Goal: Task Accomplishment & Management: Use online tool/utility

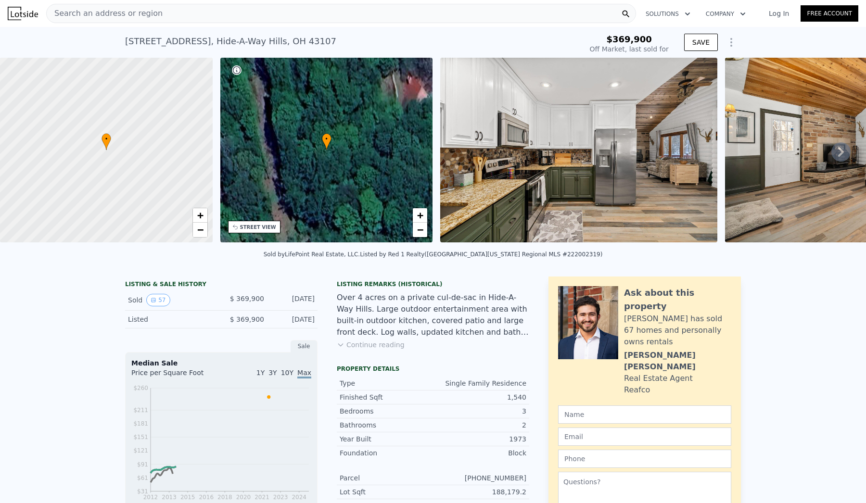
click at [526, 160] on img at bounding box center [578, 150] width 277 height 185
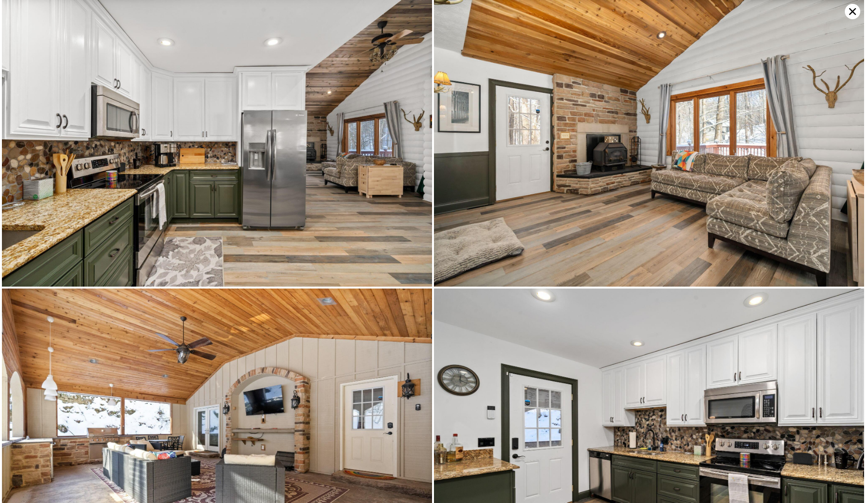
click at [322, 210] on img at bounding box center [217, 143] width 430 height 287
click at [303, 208] on img at bounding box center [217, 143] width 430 height 287
click at [324, 170] on img at bounding box center [217, 143] width 430 height 287
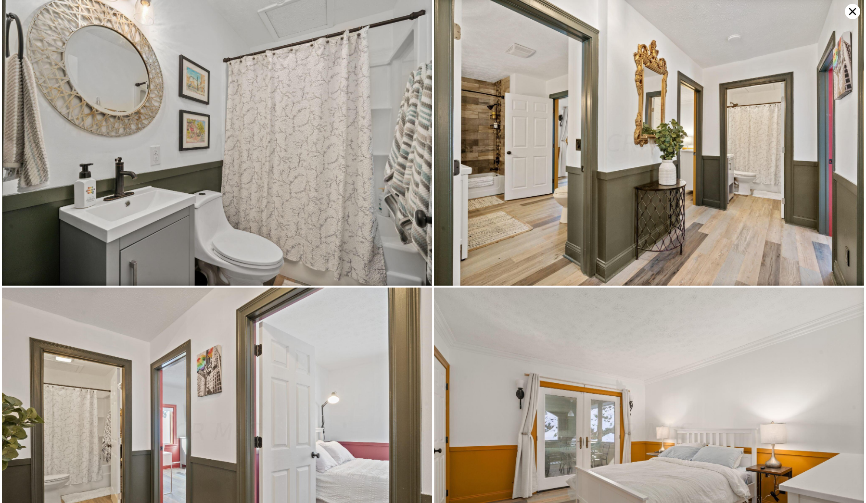
scroll to position [4907, 0]
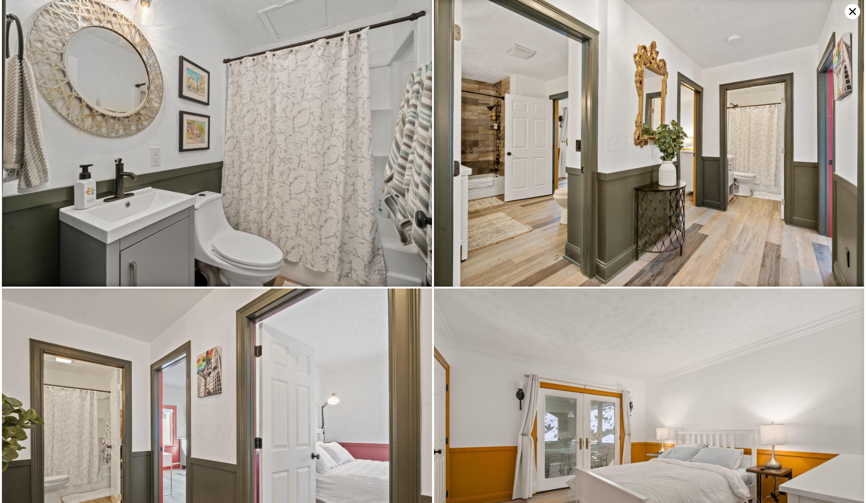
click at [404, 187] on img at bounding box center [217, 143] width 430 height 287
click at [239, 218] on img at bounding box center [217, 143] width 430 height 287
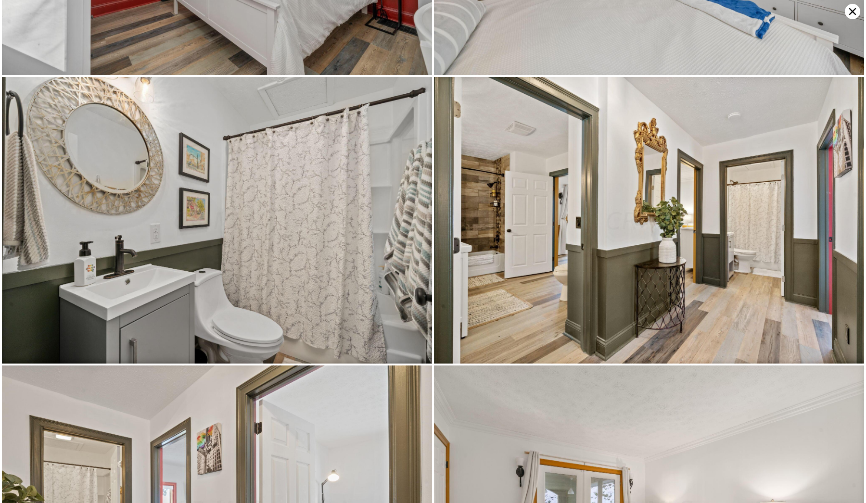
scroll to position [2886, 0]
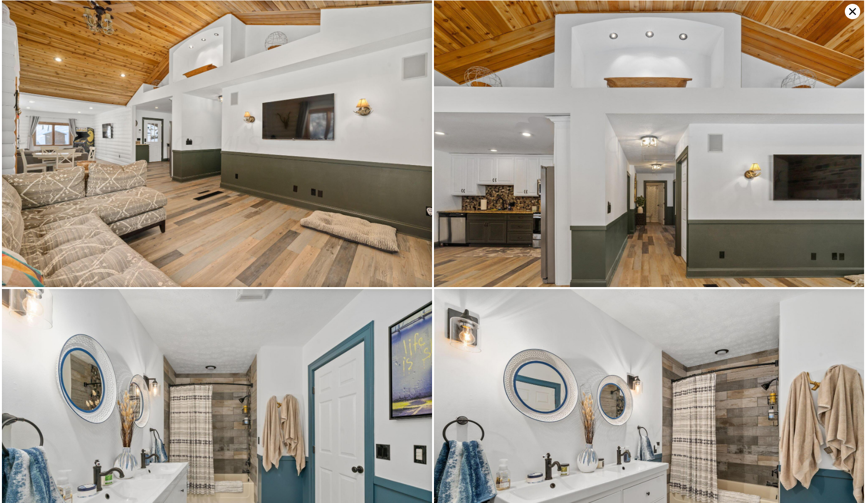
type input "$ 453,000"
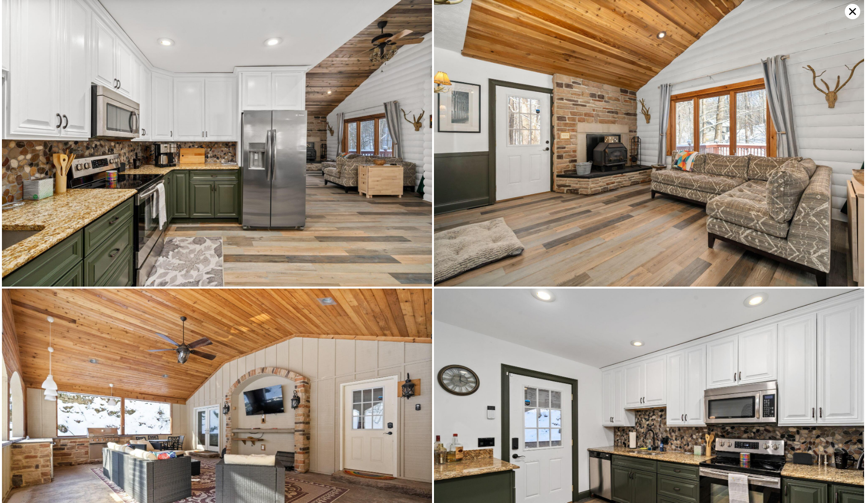
type input "$ 32,298"
click at [534, 168] on img at bounding box center [649, 143] width 430 height 287
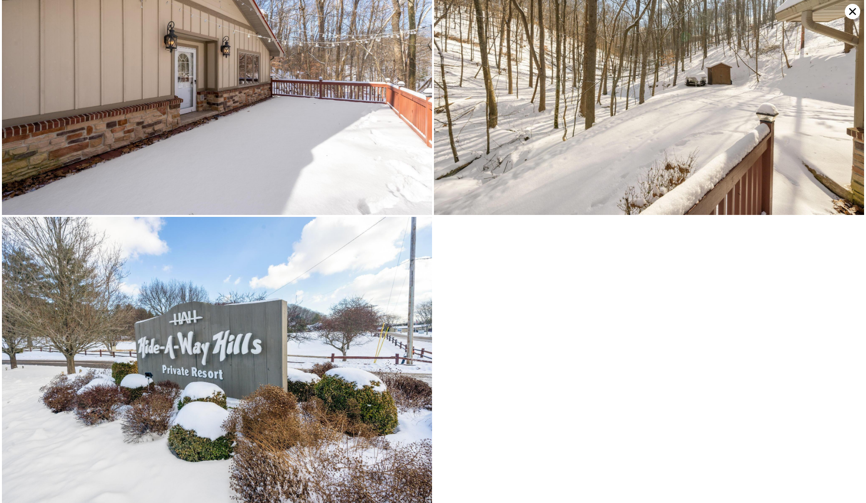
scroll to position [7866, 0]
click at [857, 13] on icon at bounding box center [852, 11] width 15 height 15
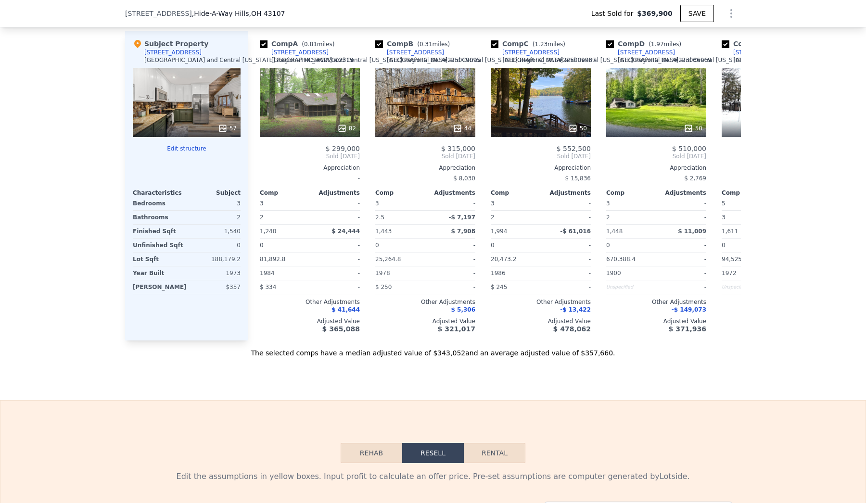
scroll to position [845, 0]
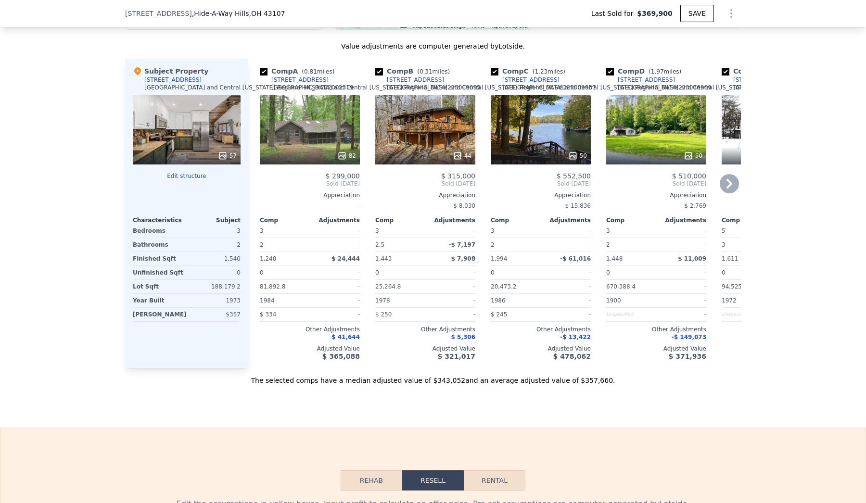
click at [428, 121] on div "44" at bounding box center [425, 129] width 100 height 69
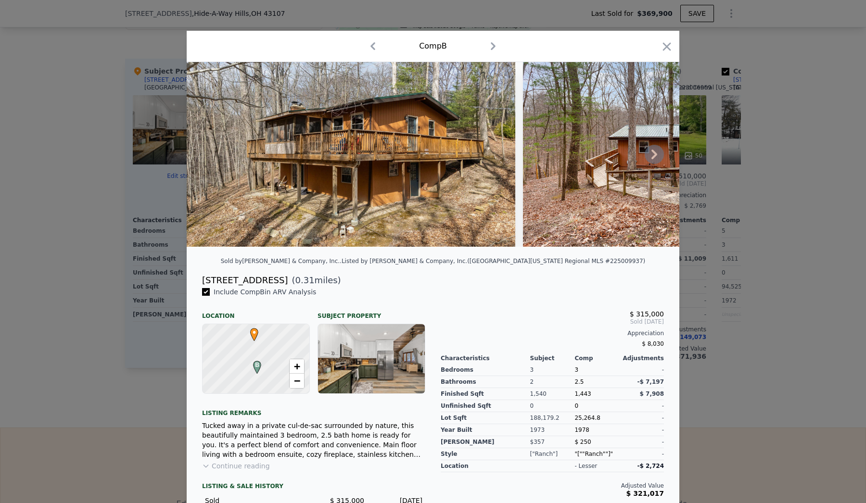
click at [650, 154] on icon at bounding box center [654, 154] width 19 height 19
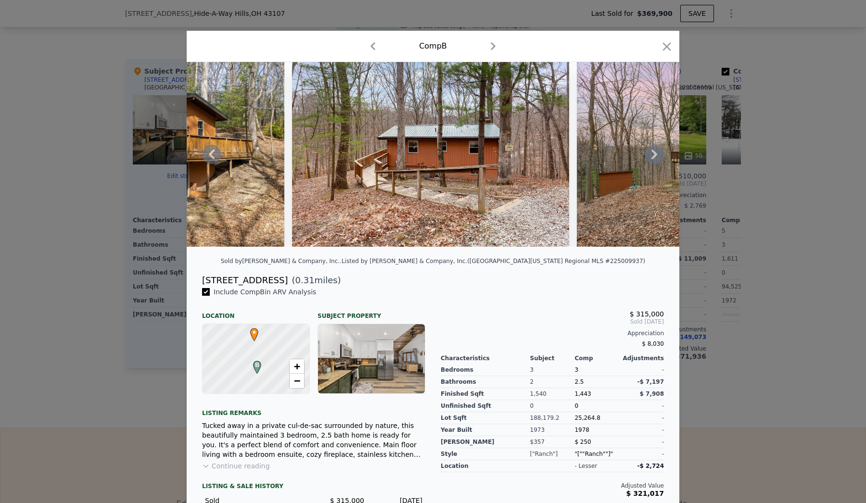
click at [650, 154] on div at bounding box center [433, 154] width 493 height 185
click at [651, 156] on icon at bounding box center [654, 154] width 19 height 19
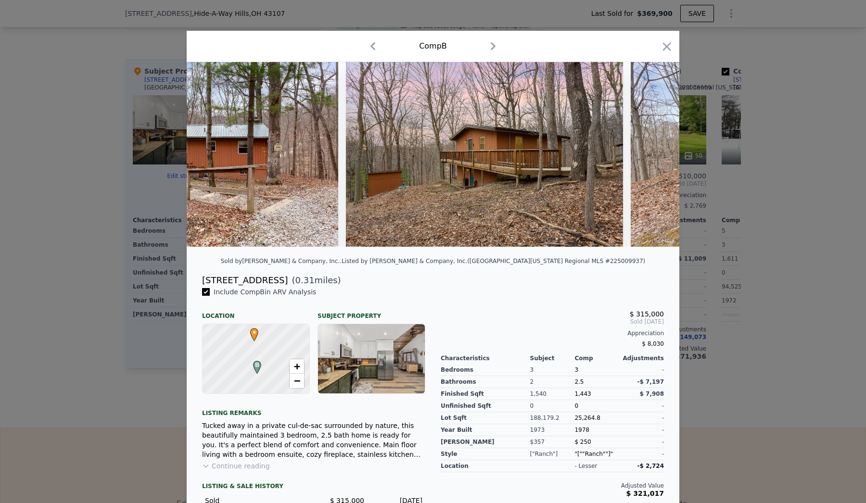
click at [651, 156] on div at bounding box center [433, 154] width 493 height 185
click at [655, 159] on icon at bounding box center [654, 154] width 19 height 19
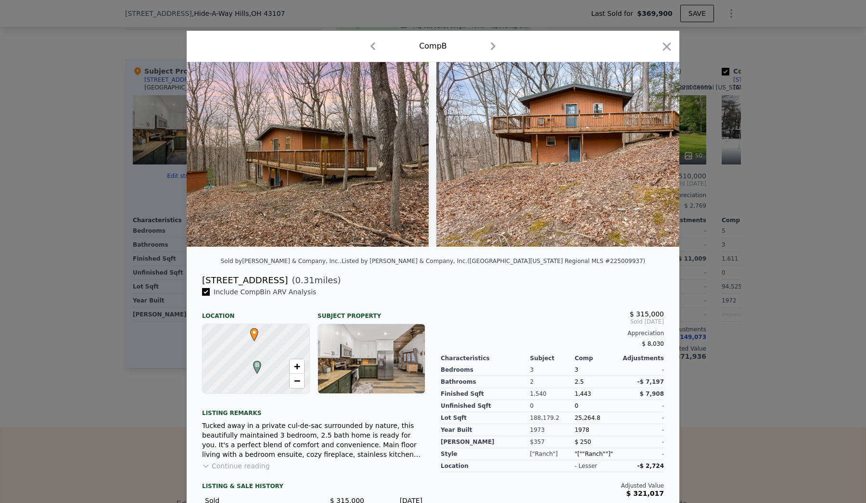
scroll to position [0, 693]
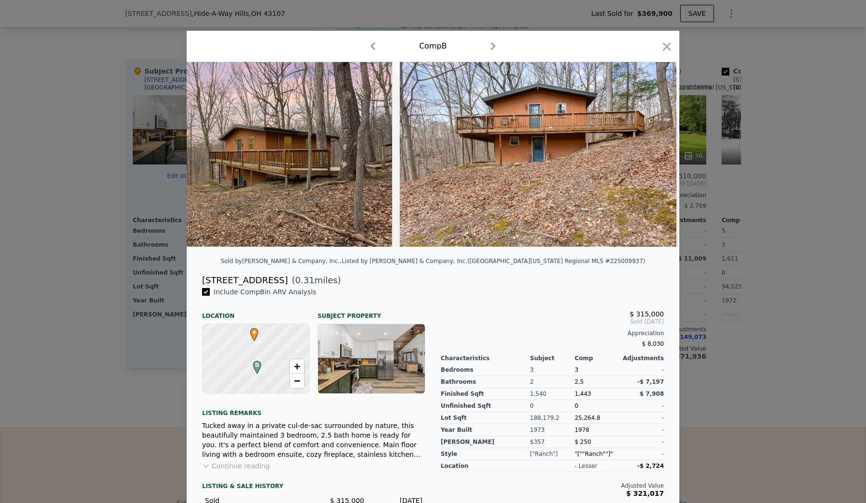
click at [655, 159] on div at bounding box center [433, 154] width 493 height 185
click at [656, 154] on icon at bounding box center [655, 155] width 6 height 10
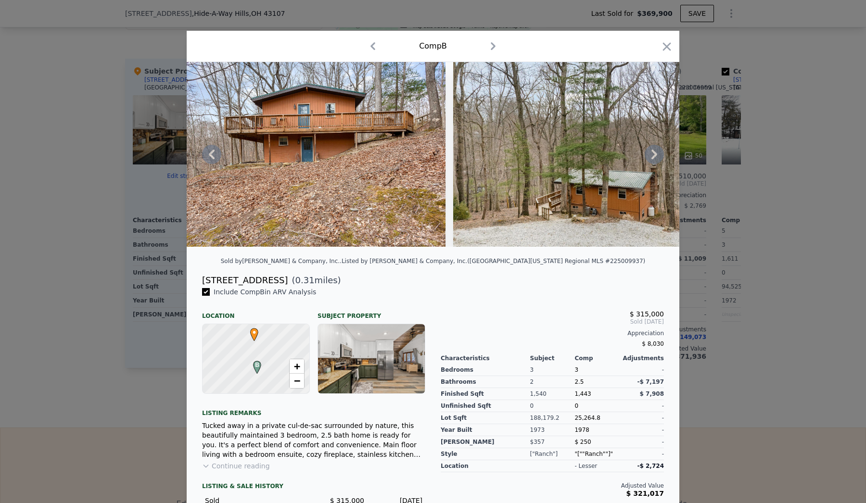
click at [656, 154] on icon at bounding box center [655, 155] width 6 height 10
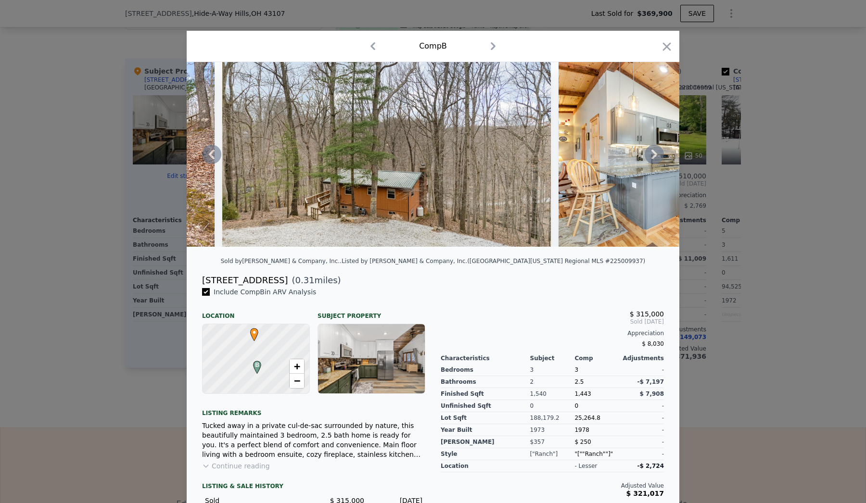
click at [656, 154] on icon at bounding box center [655, 155] width 6 height 10
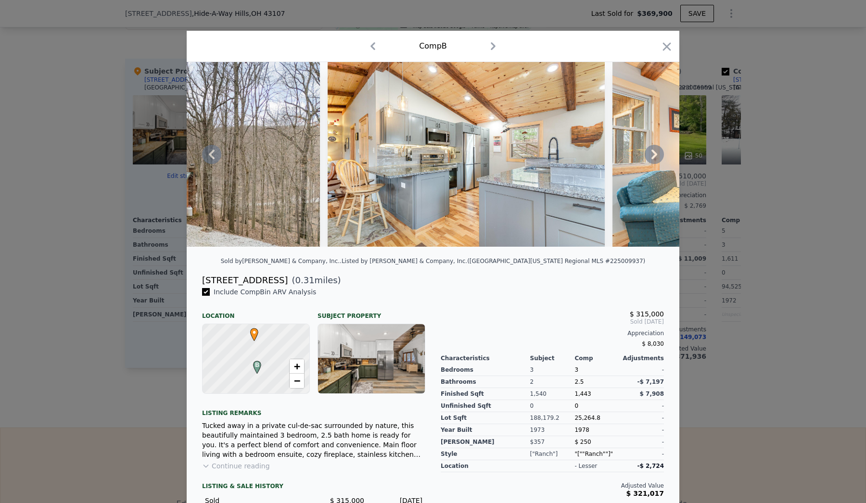
click at [656, 154] on icon at bounding box center [655, 155] width 6 height 10
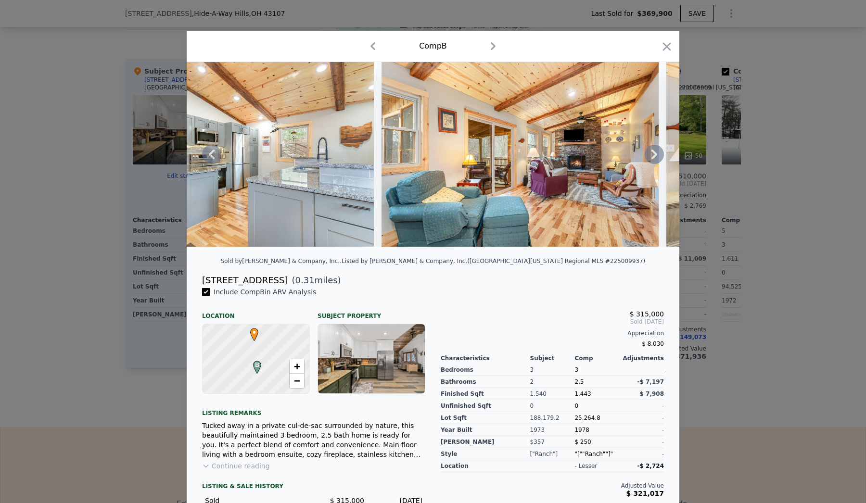
click at [656, 154] on icon at bounding box center [655, 155] width 6 height 10
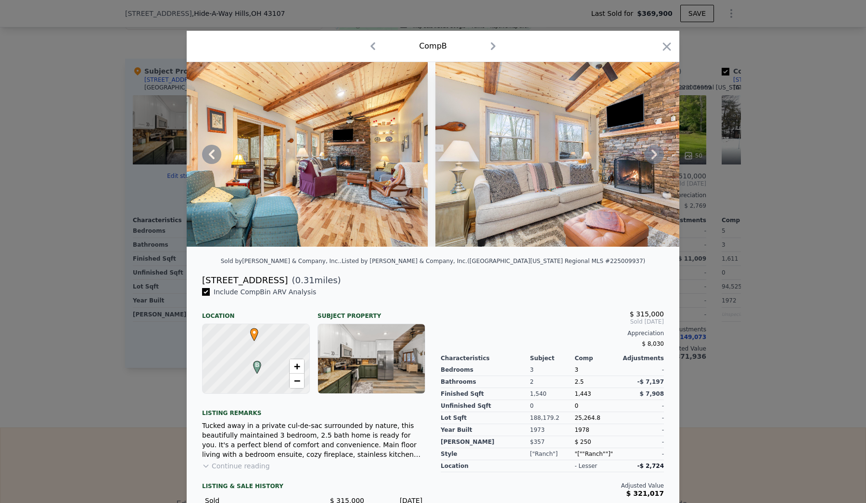
click at [656, 154] on icon at bounding box center [655, 155] width 6 height 10
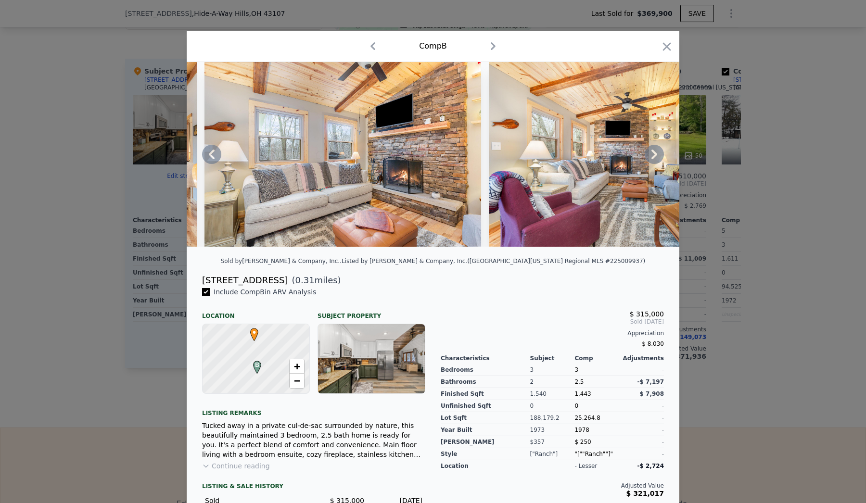
click at [656, 154] on icon at bounding box center [655, 155] width 6 height 10
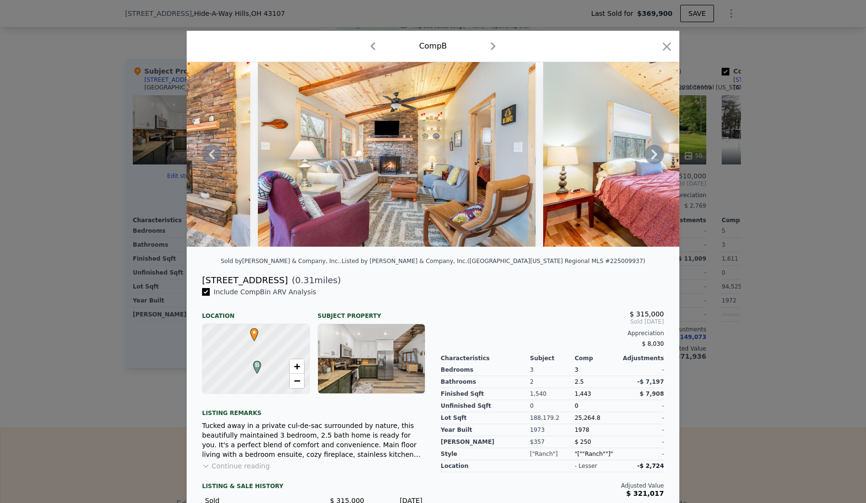
click at [656, 154] on icon at bounding box center [655, 155] width 6 height 10
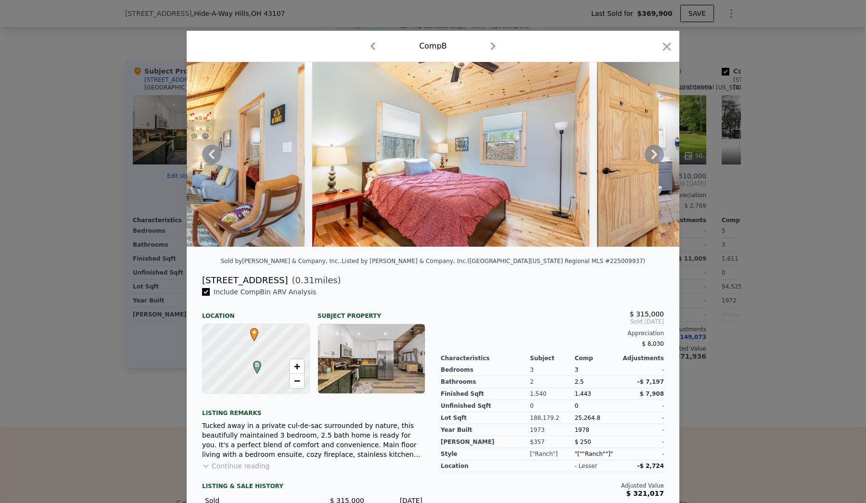
click at [656, 154] on icon at bounding box center [655, 155] width 6 height 10
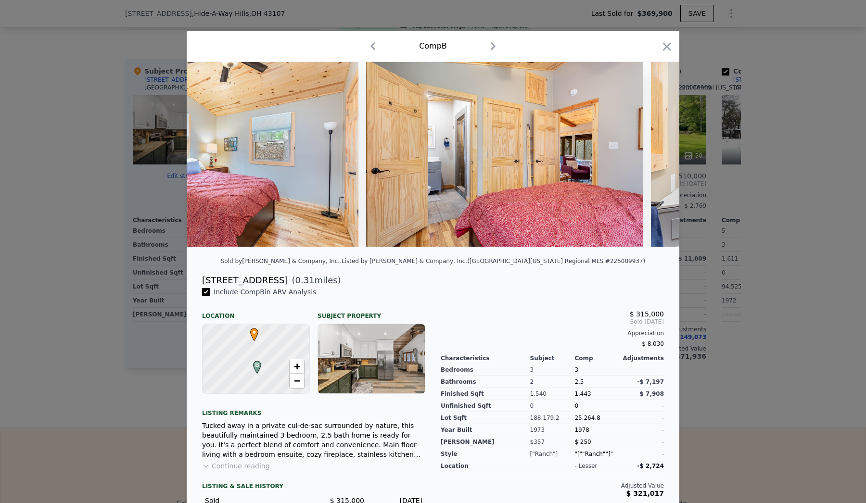
click at [656, 154] on div at bounding box center [433, 154] width 493 height 185
click at [656, 154] on icon at bounding box center [655, 155] width 6 height 10
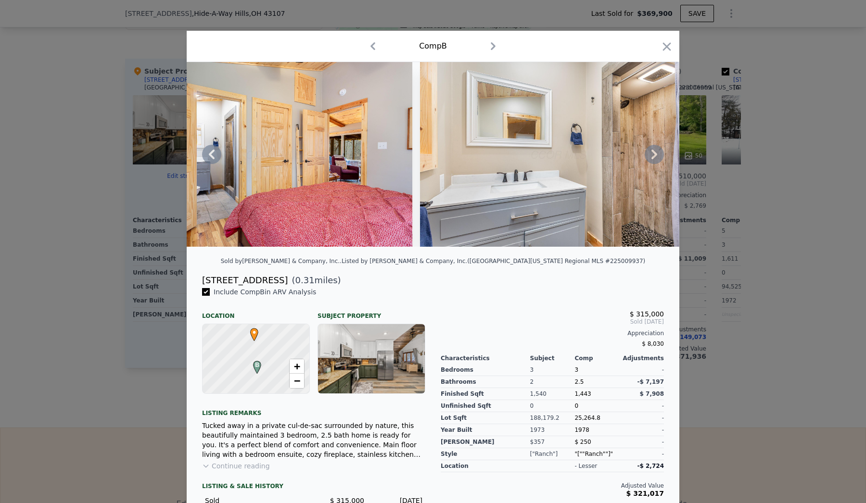
click at [656, 154] on icon at bounding box center [655, 155] width 6 height 10
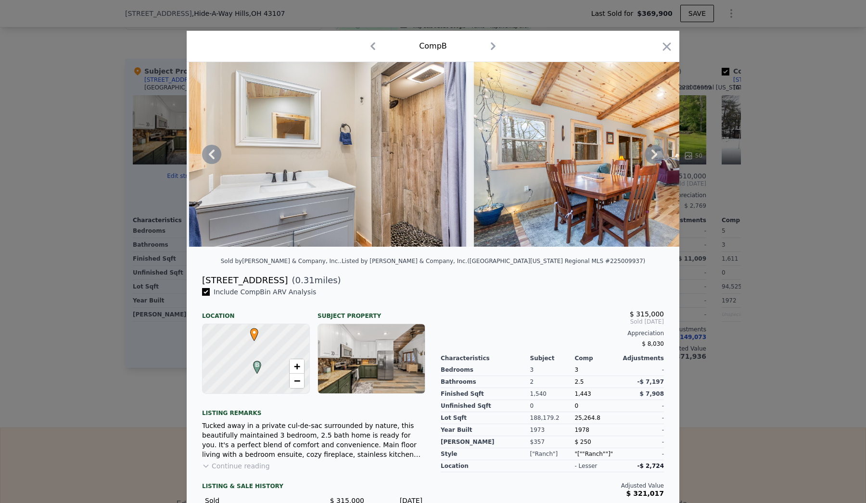
click at [656, 154] on icon at bounding box center [655, 155] width 6 height 10
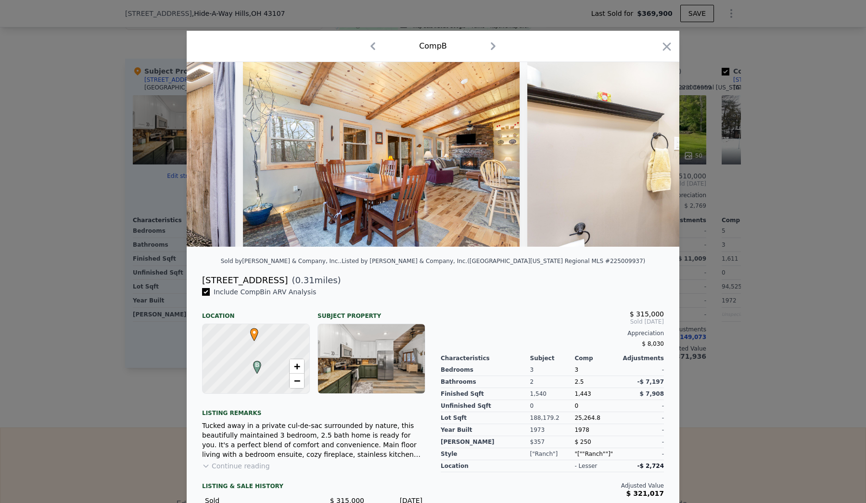
click at [656, 154] on div at bounding box center [433, 154] width 493 height 185
click at [656, 154] on icon at bounding box center [655, 155] width 6 height 10
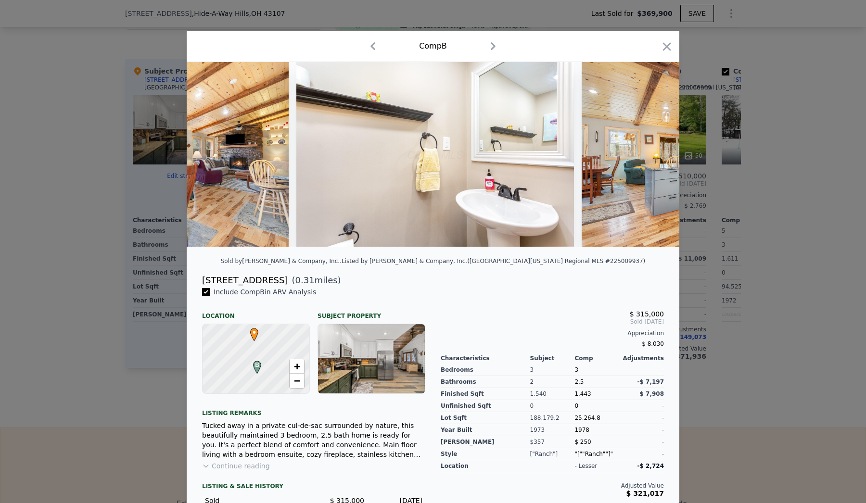
click at [656, 154] on div at bounding box center [433, 154] width 493 height 185
click at [656, 154] on icon at bounding box center [655, 155] width 6 height 10
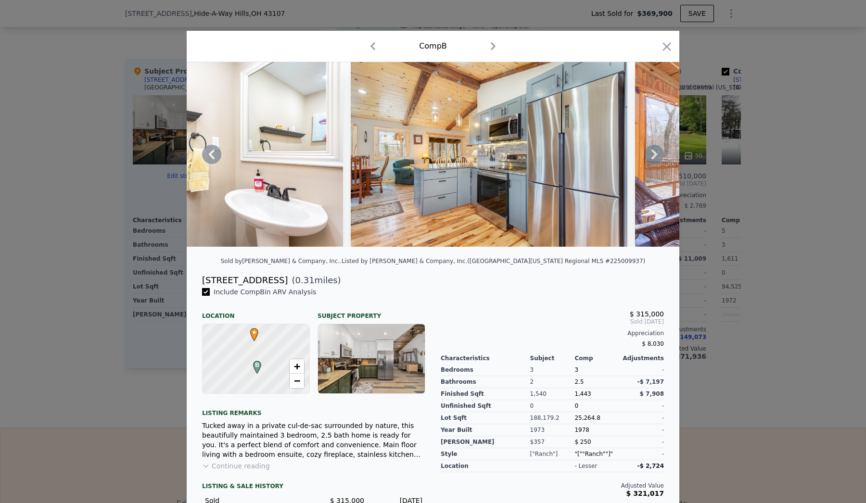
click at [656, 154] on icon at bounding box center [655, 155] width 6 height 10
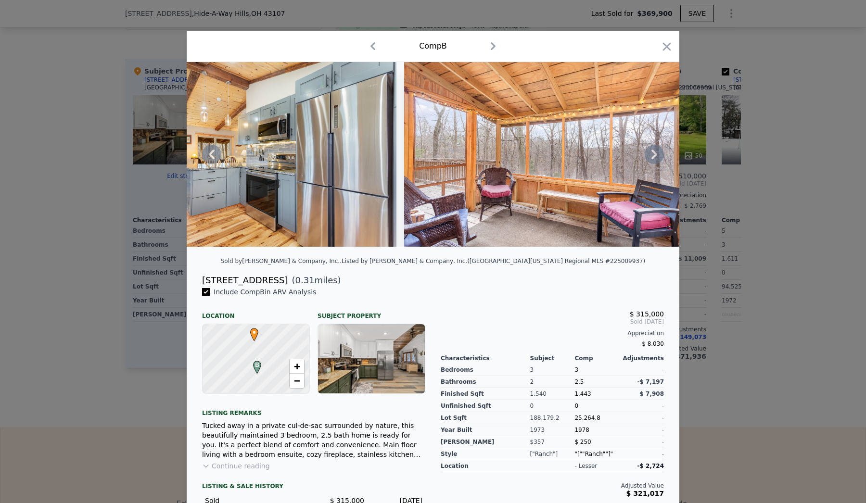
click at [650, 154] on icon at bounding box center [654, 154] width 19 height 19
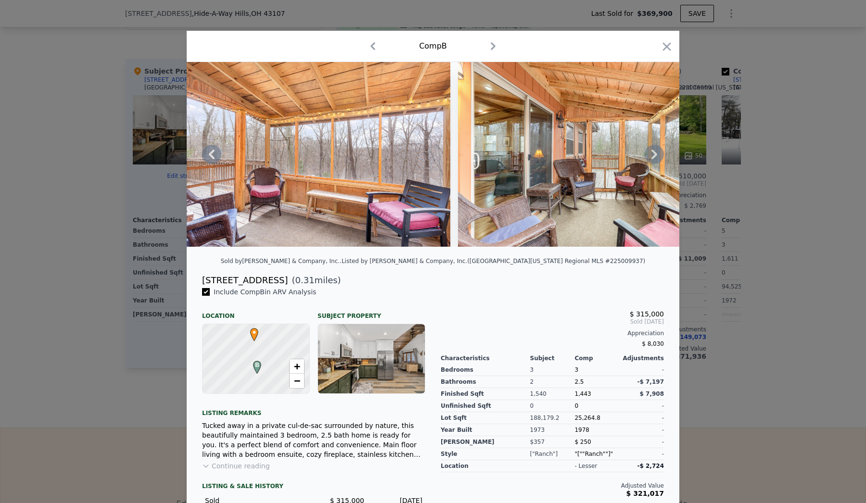
click at [650, 154] on icon at bounding box center [654, 154] width 19 height 19
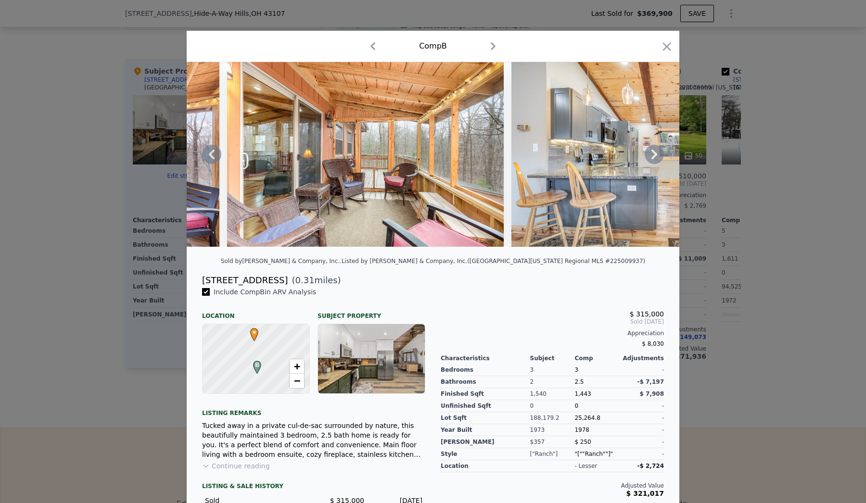
click at [650, 154] on icon at bounding box center [654, 154] width 19 height 19
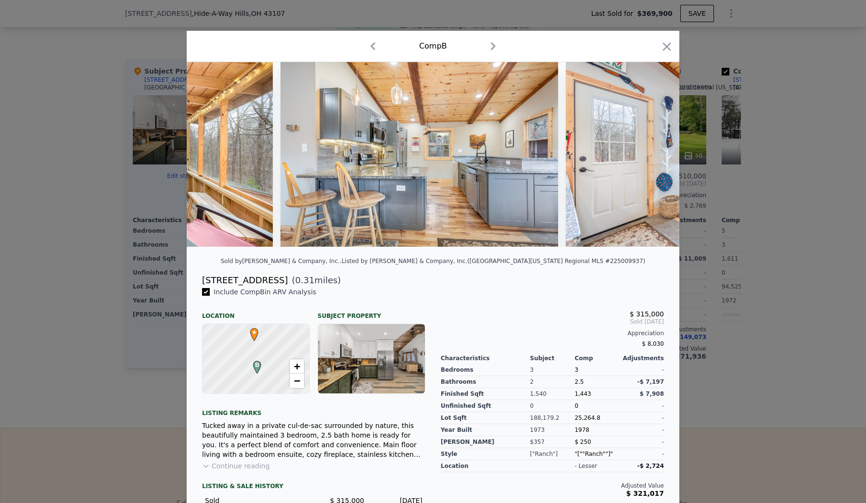
click at [777, 216] on div at bounding box center [433, 251] width 866 height 503
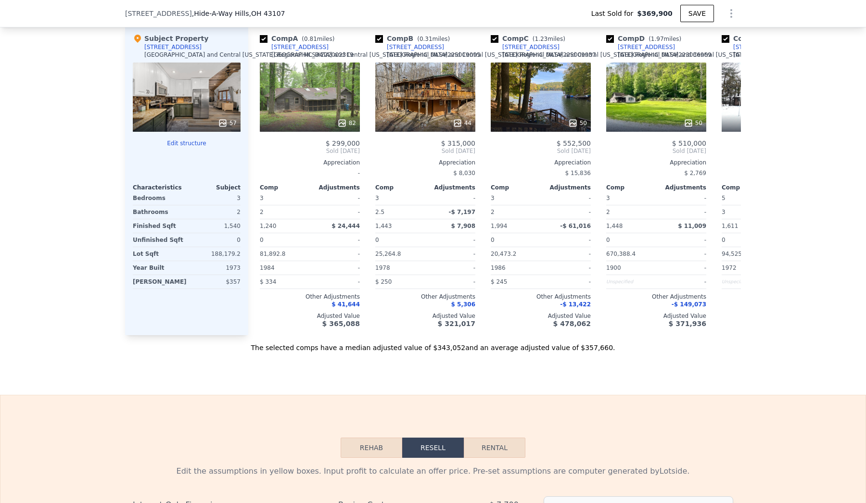
scroll to position [863, 0]
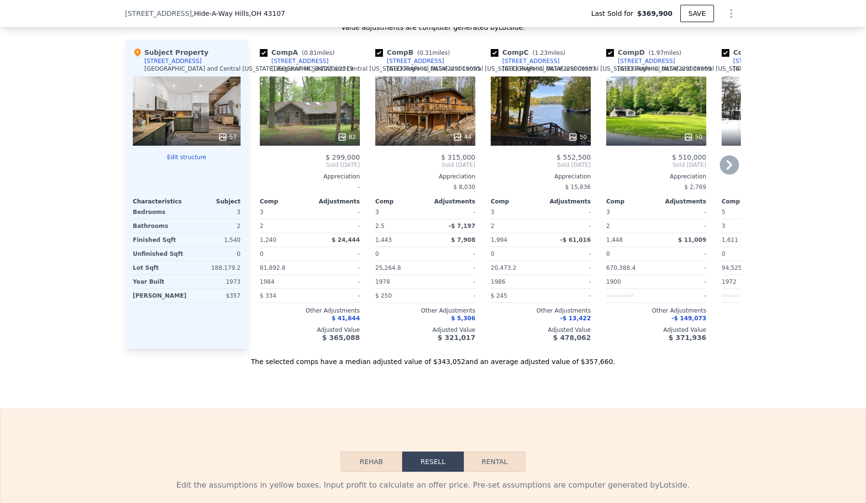
click at [530, 120] on div "50" at bounding box center [541, 111] width 100 height 69
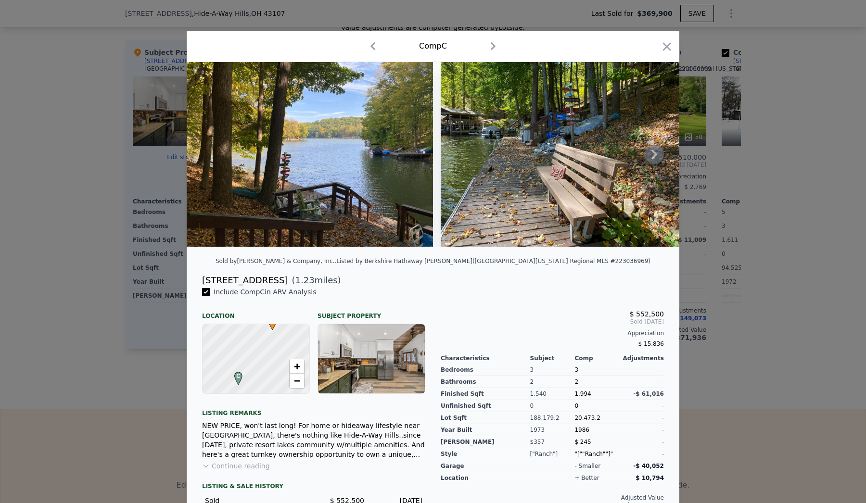
click at [658, 159] on icon at bounding box center [654, 154] width 19 height 19
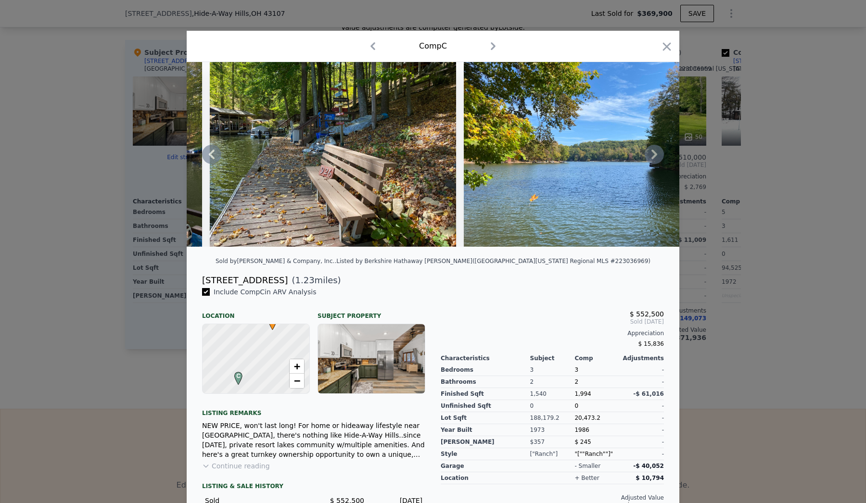
click at [658, 159] on icon at bounding box center [654, 154] width 19 height 19
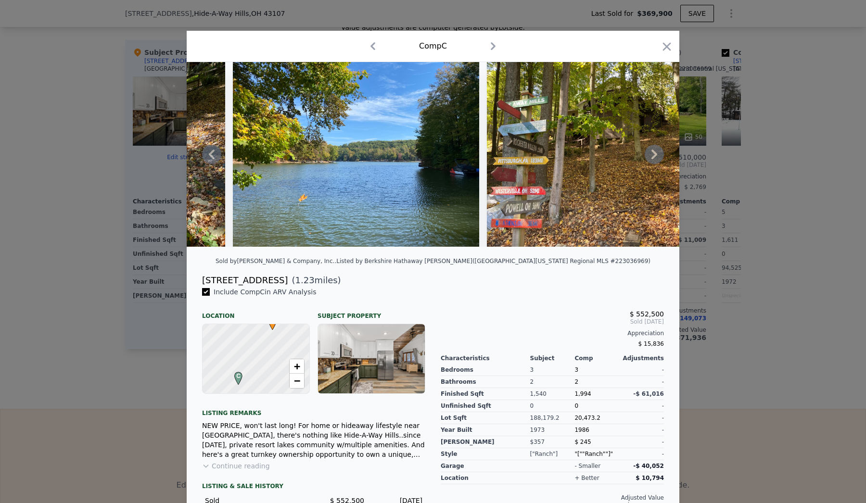
click at [658, 159] on icon at bounding box center [654, 154] width 19 height 19
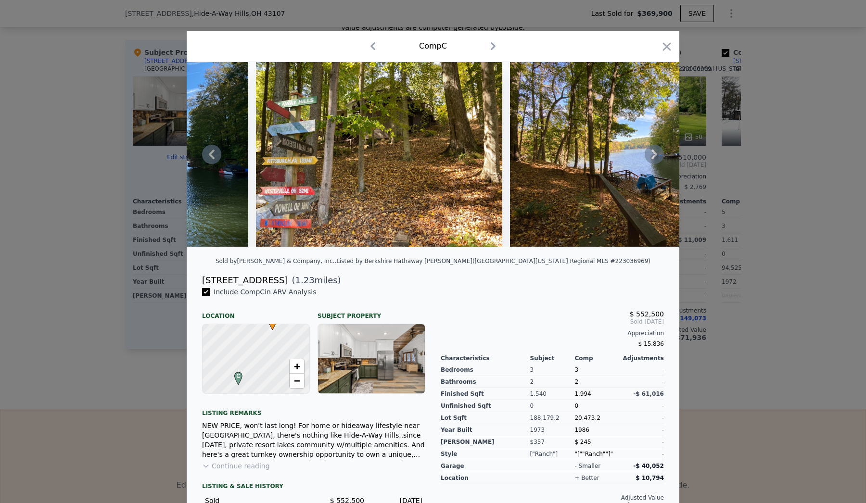
click at [658, 159] on icon at bounding box center [654, 154] width 19 height 19
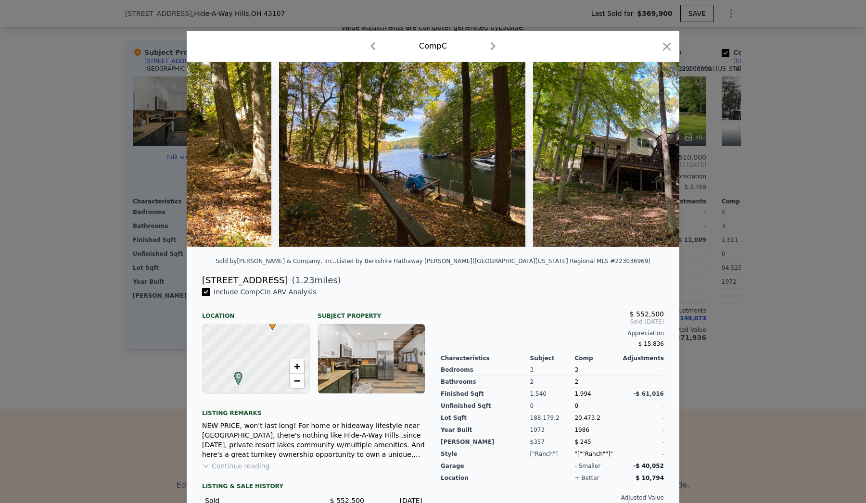
click at [658, 159] on img at bounding box center [656, 154] width 246 height 185
click at [658, 159] on icon at bounding box center [654, 154] width 19 height 19
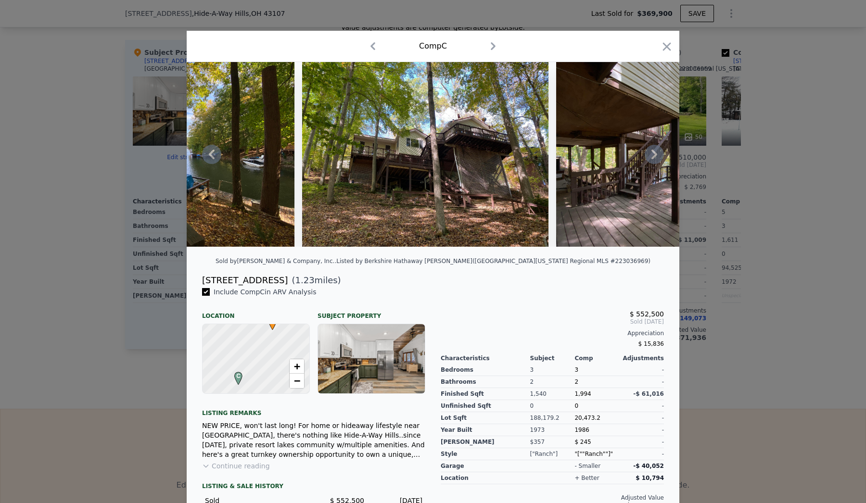
click at [658, 159] on icon at bounding box center [654, 154] width 19 height 19
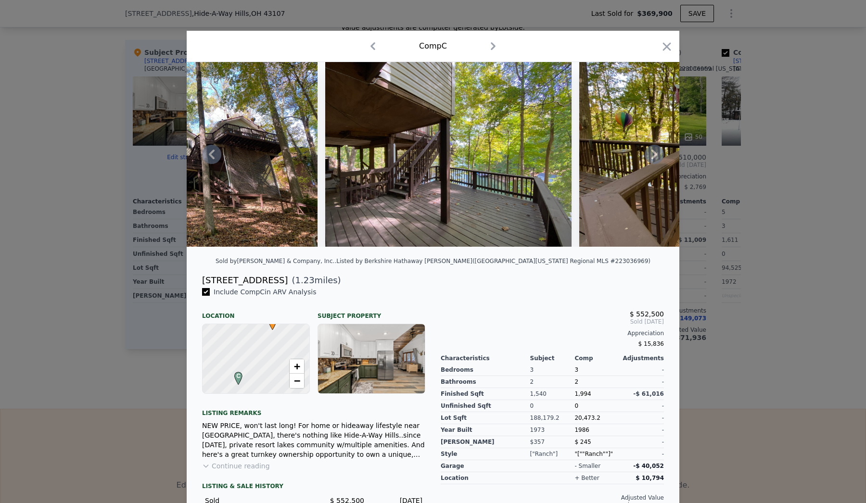
click at [658, 159] on icon at bounding box center [654, 154] width 19 height 19
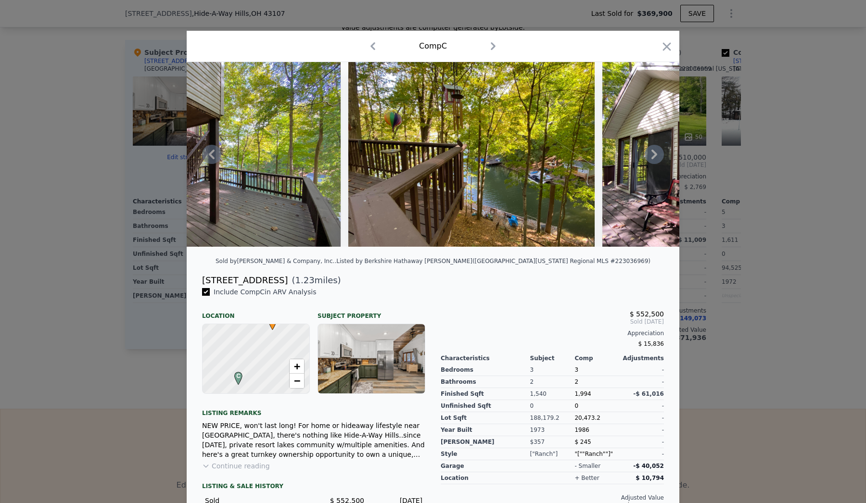
click at [658, 159] on icon at bounding box center [654, 154] width 19 height 19
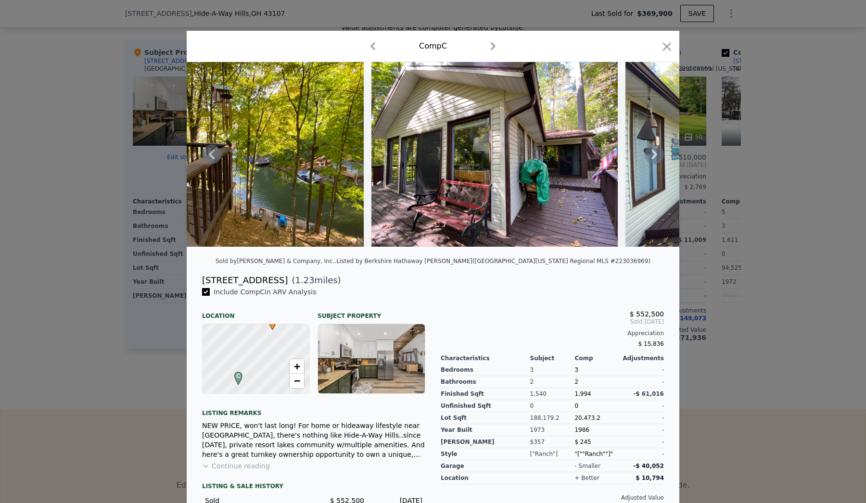
click at [658, 159] on icon at bounding box center [654, 154] width 19 height 19
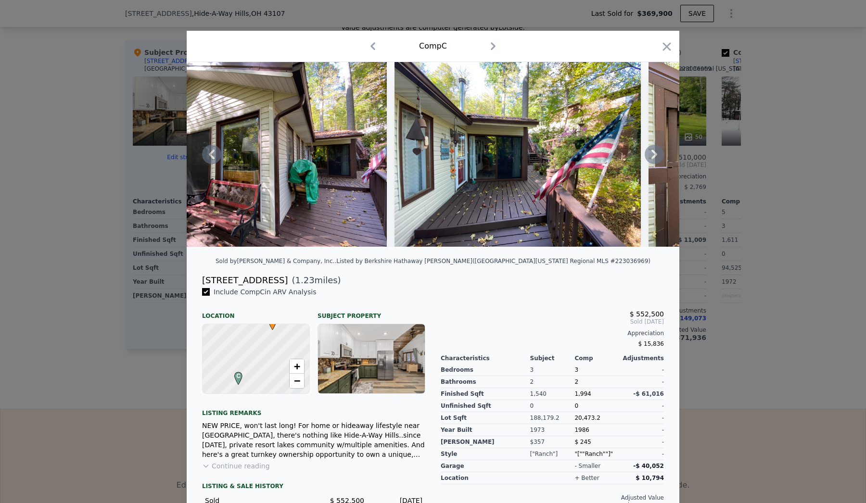
click at [658, 159] on icon at bounding box center [654, 154] width 19 height 19
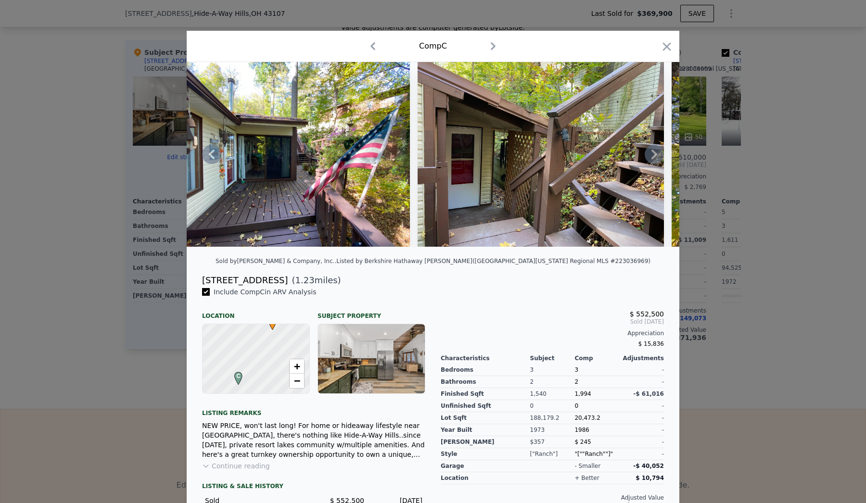
click at [658, 159] on icon at bounding box center [654, 154] width 19 height 19
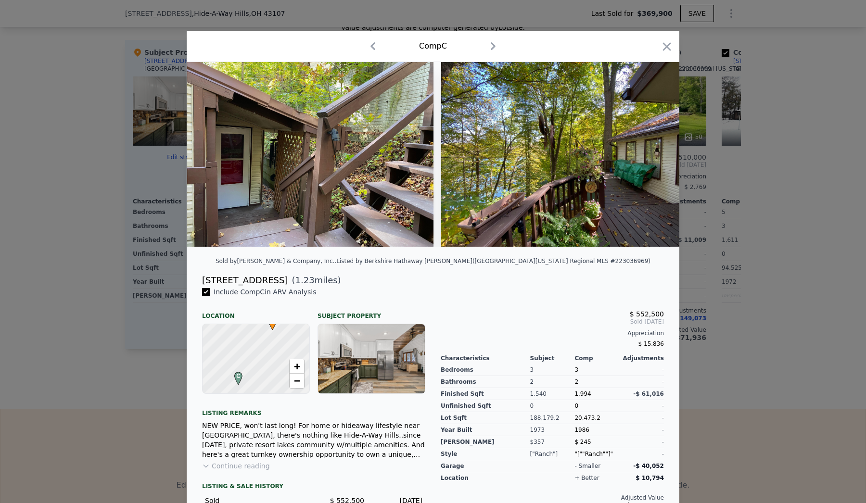
scroll to position [0, 2541]
click at [255, 283] on div "926 Taos Lane" at bounding box center [245, 280] width 86 height 13
copy div "926 Taos Lane"
